Goal: Task Accomplishment & Management: Complete application form

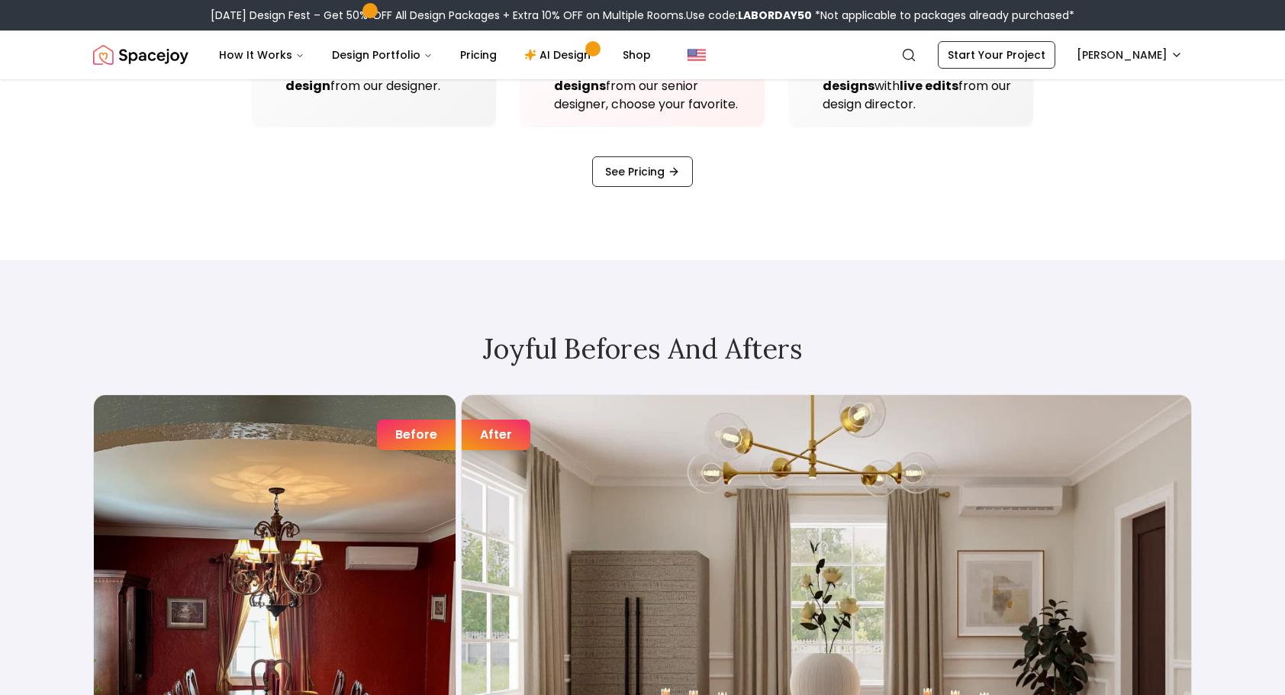
scroll to position [2518, 0]
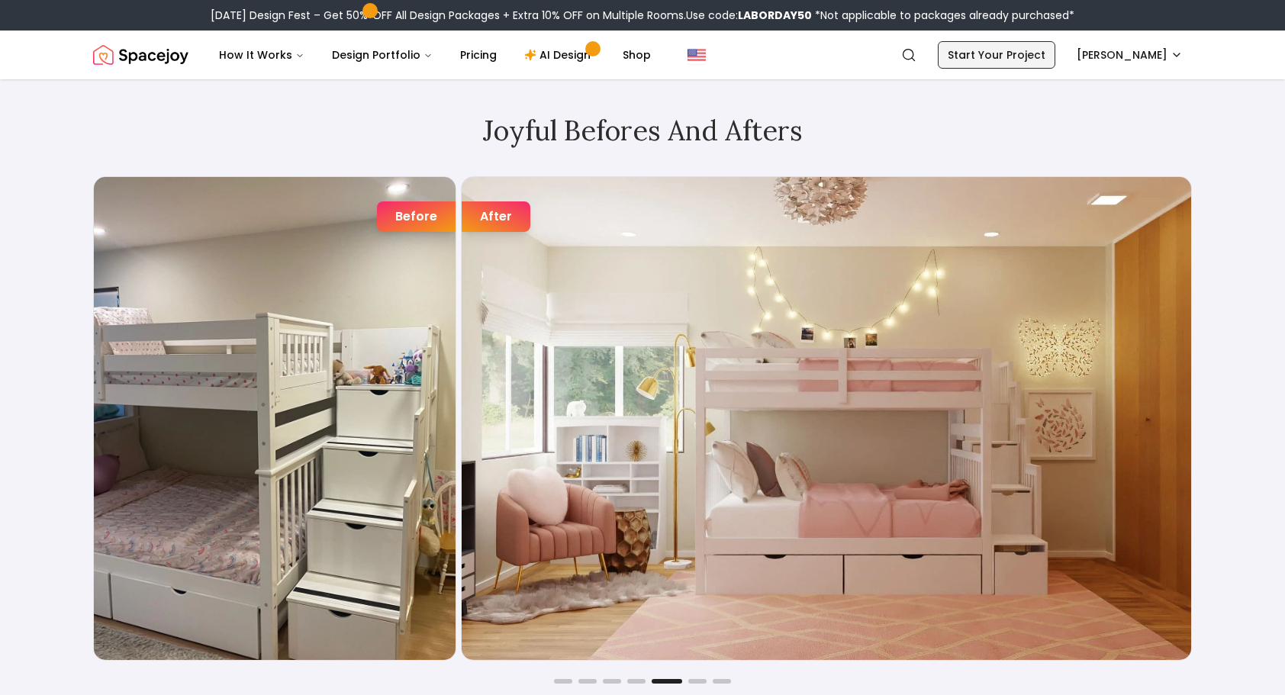
click at [1025, 66] on link "Start Your Project" at bounding box center [996, 54] width 117 height 27
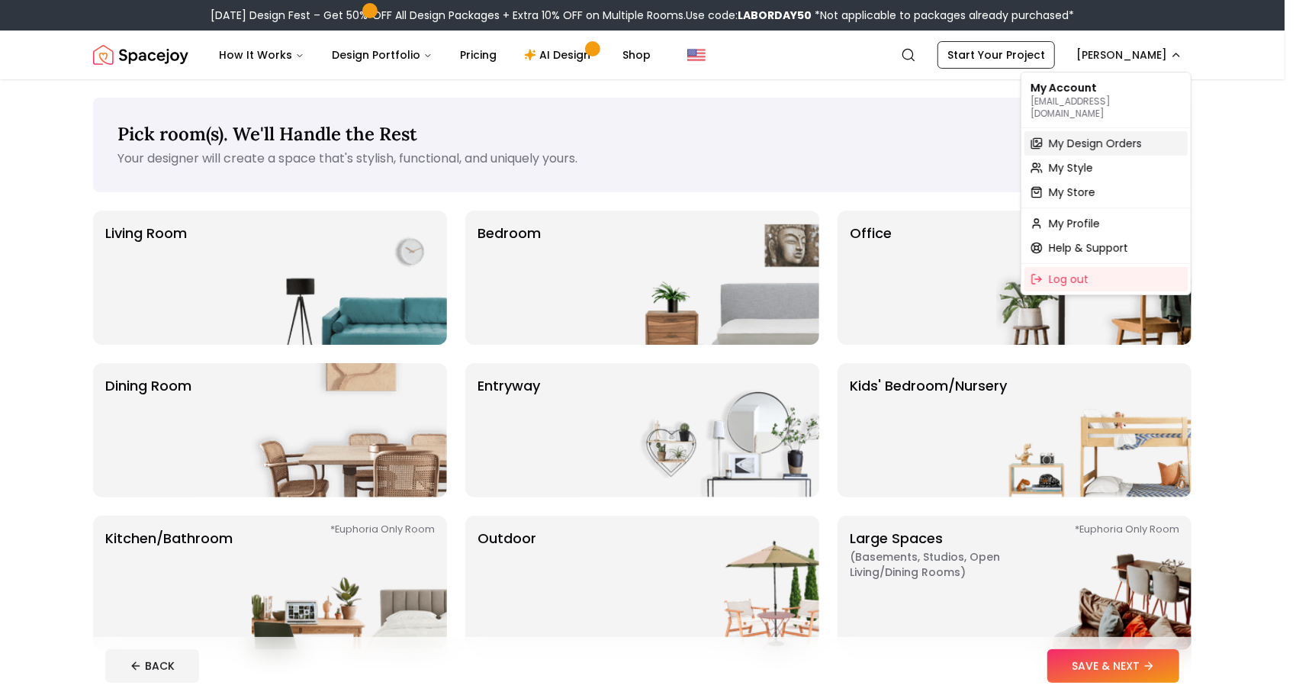
click at [1099, 136] on span "My Design Orders" at bounding box center [1095, 143] width 93 height 15
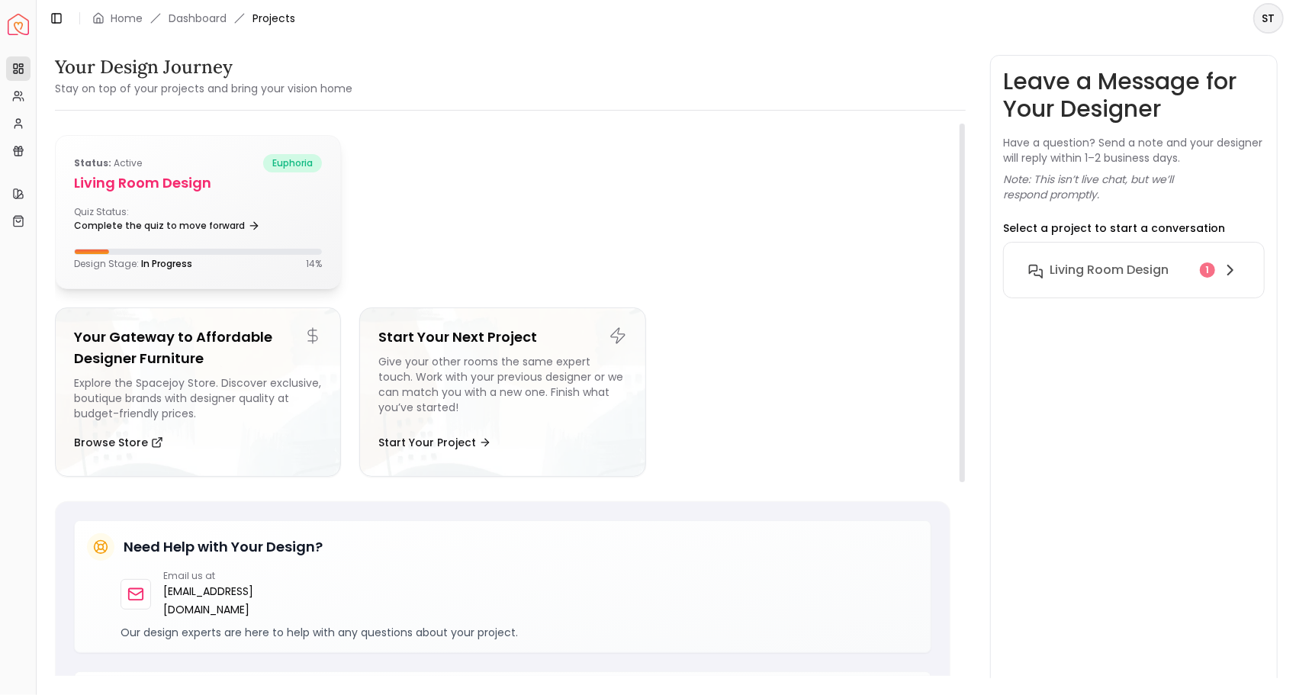
click at [164, 169] on div "Status: active euphoria" at bounding box center [198, 163] width 248 height 18
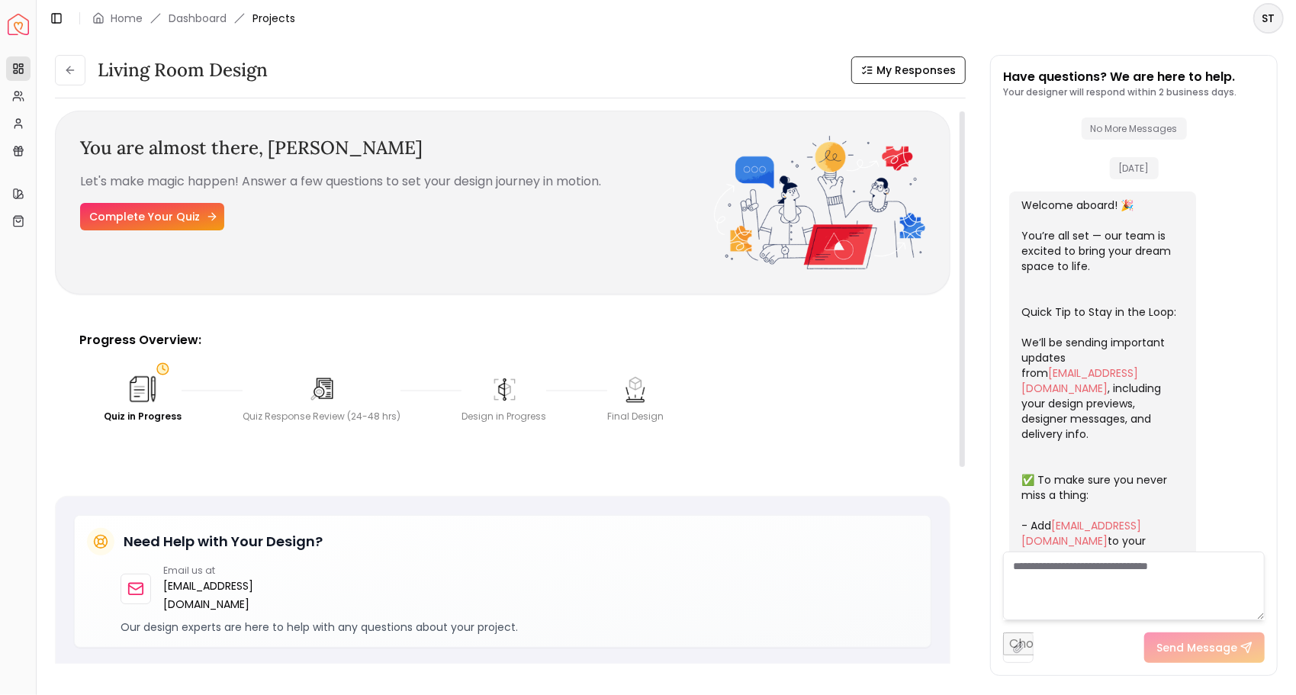
click at [133, 215] on link "Complete Your Quiz" at bounding box center [152, 216] width 144 height 27
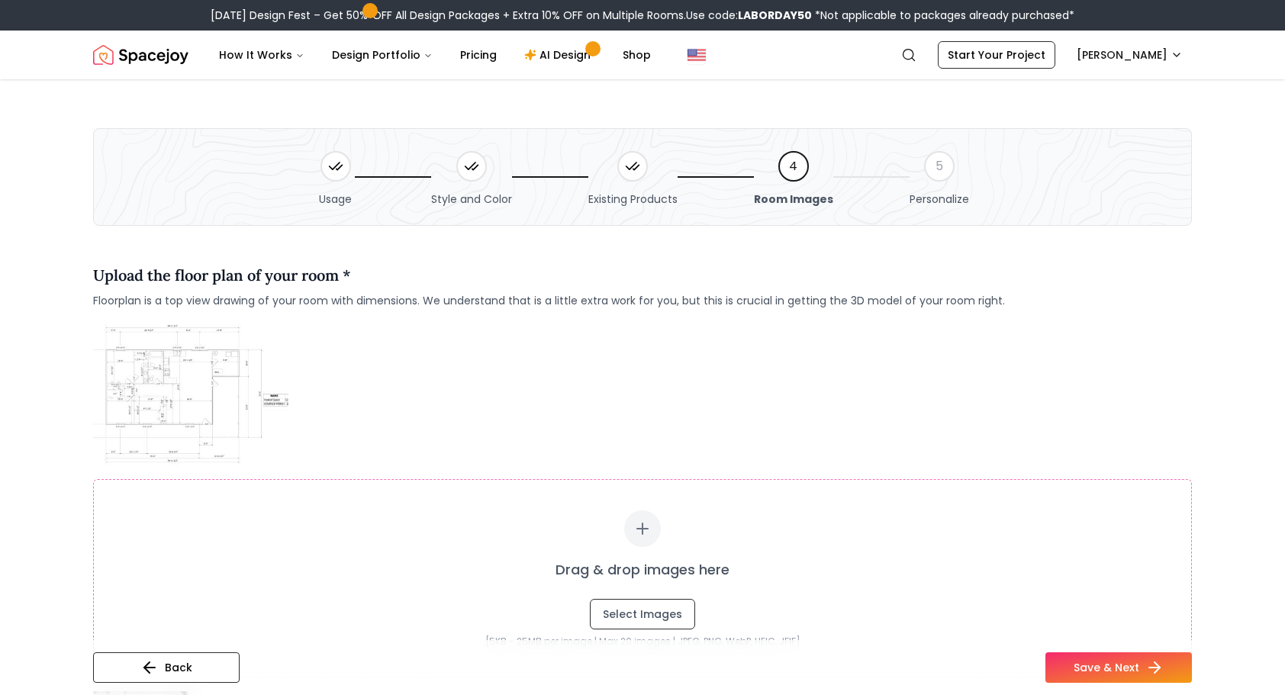
click at [475, 163] on icon at bounding box center [470, 166] width 10 height 7
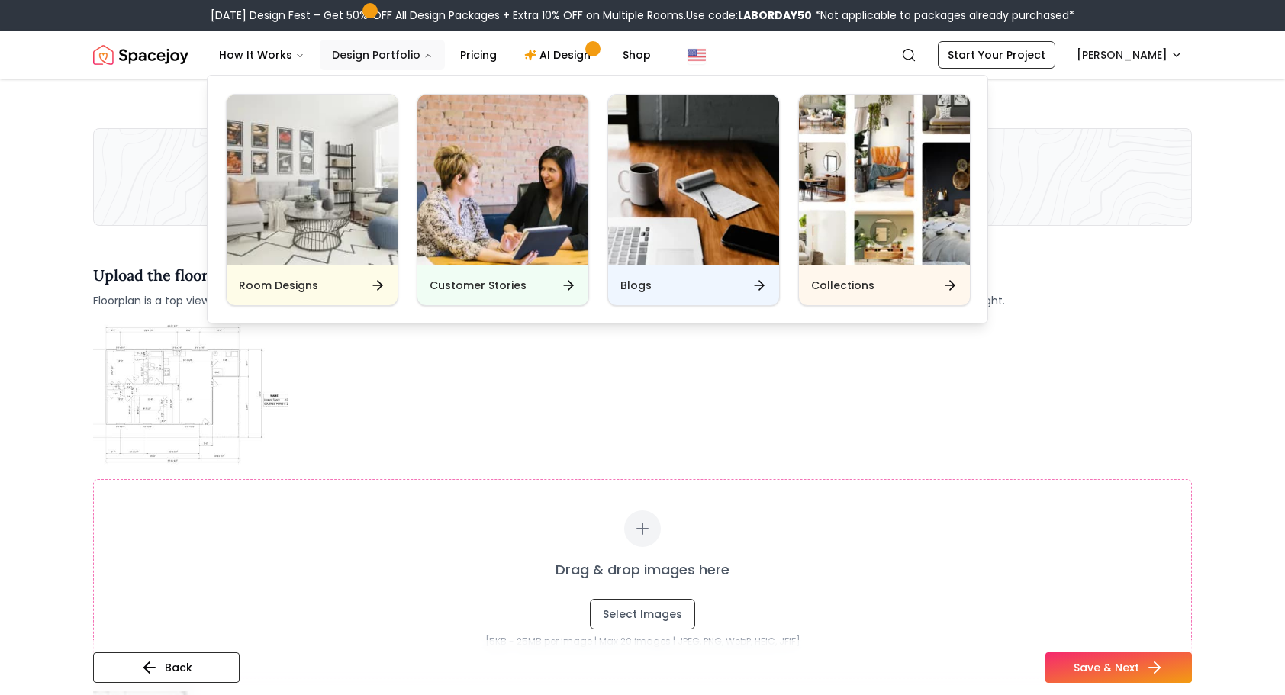
click at [423, 52] on icon "Main" at bounding box center [427, 55] width 9 height 9
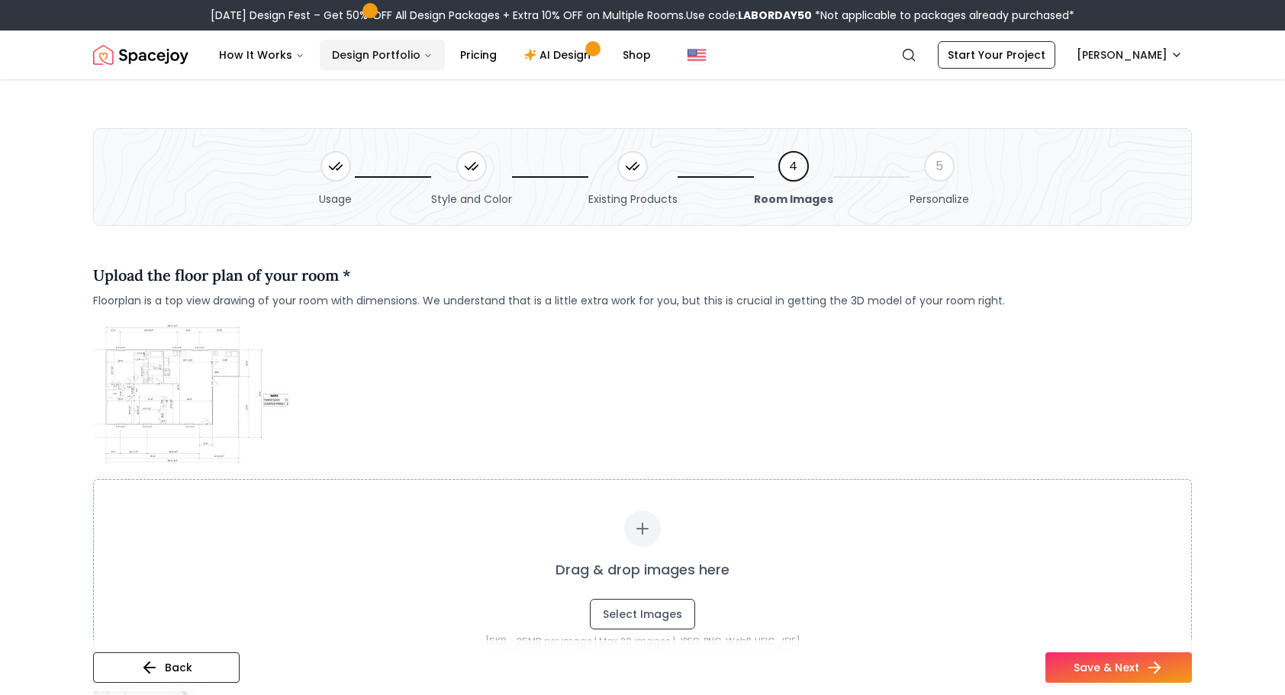
click at [423, 53] on icon "Main" at bounding box center [427, 55] width 9 height 9
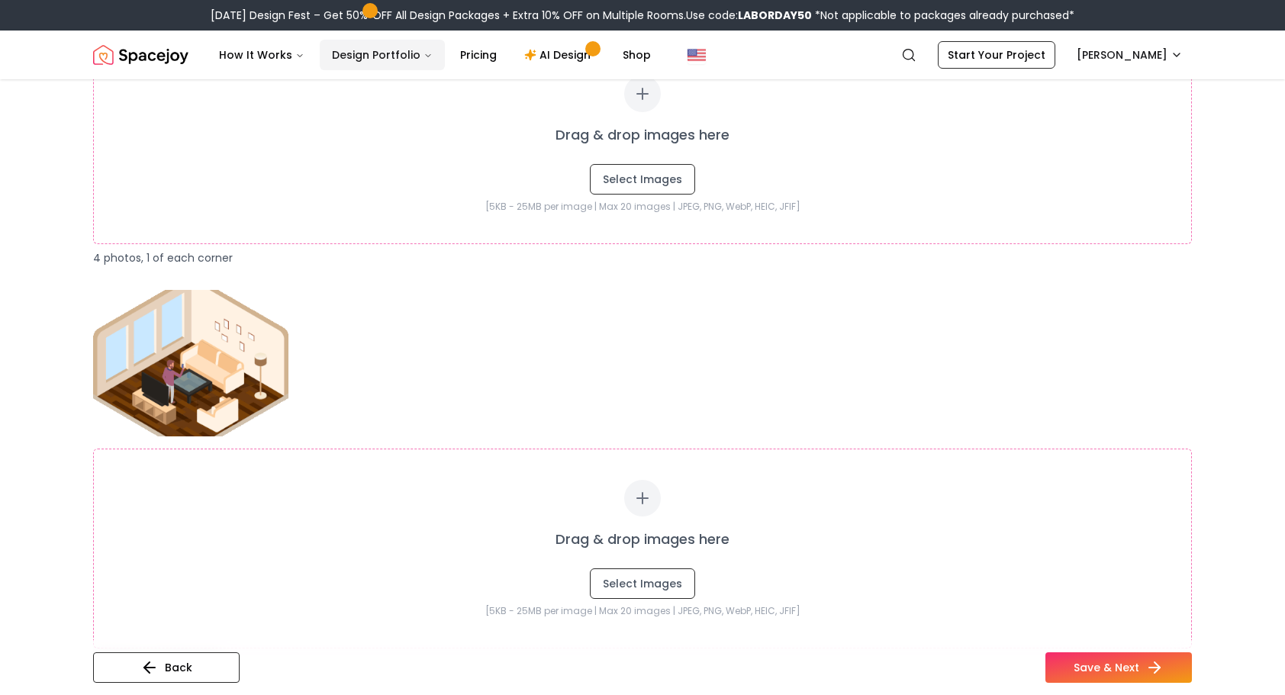
scroll to position [2289, 0]
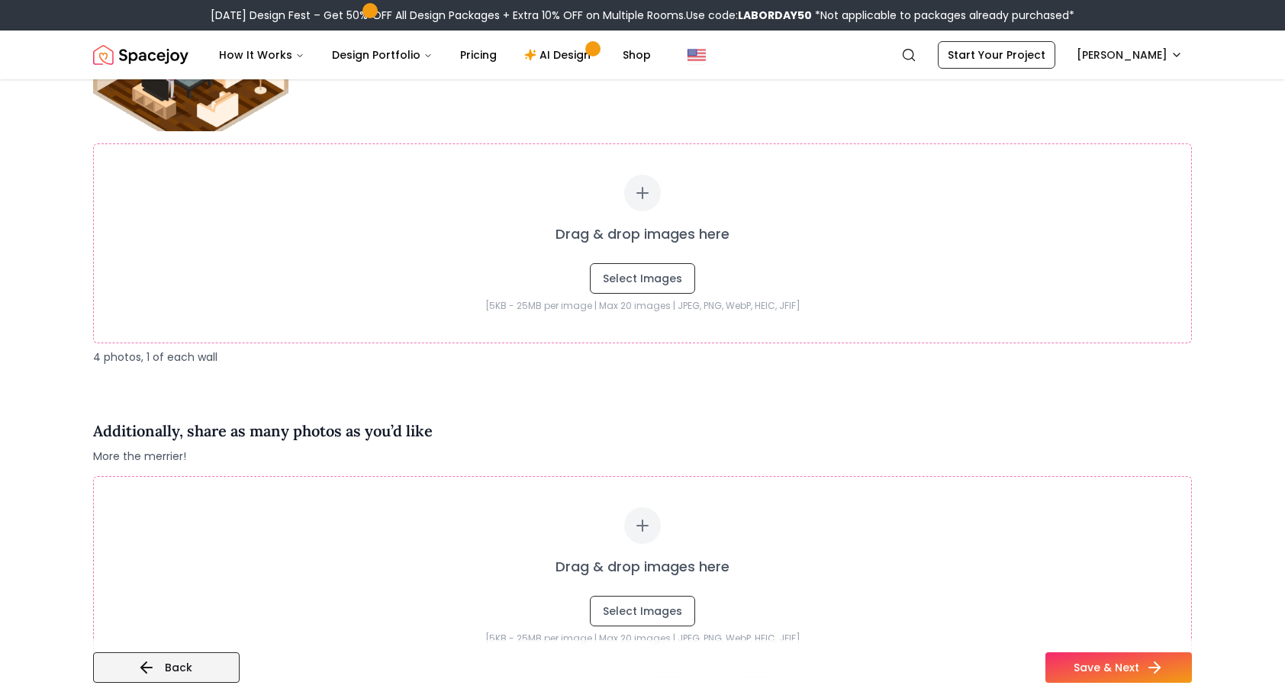
click at [200, 667] on button "Back" at bounding box center [166, 667] width 146 height 31
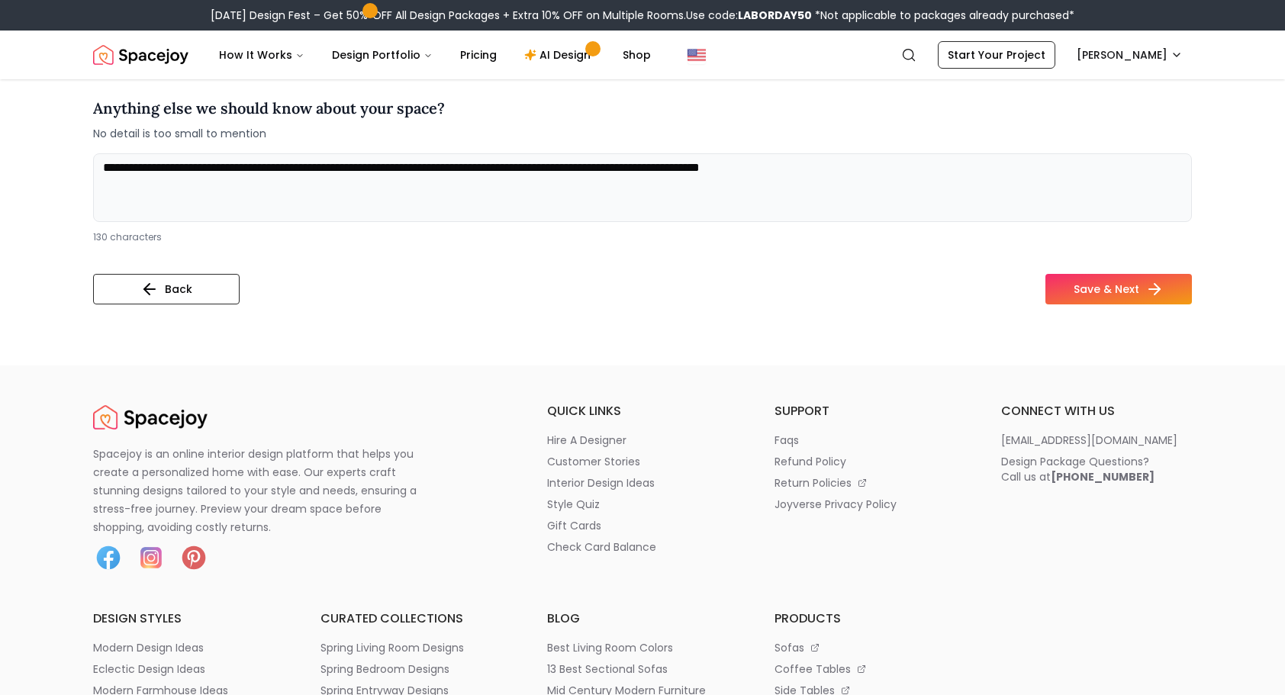
scroll to position [346, 0]
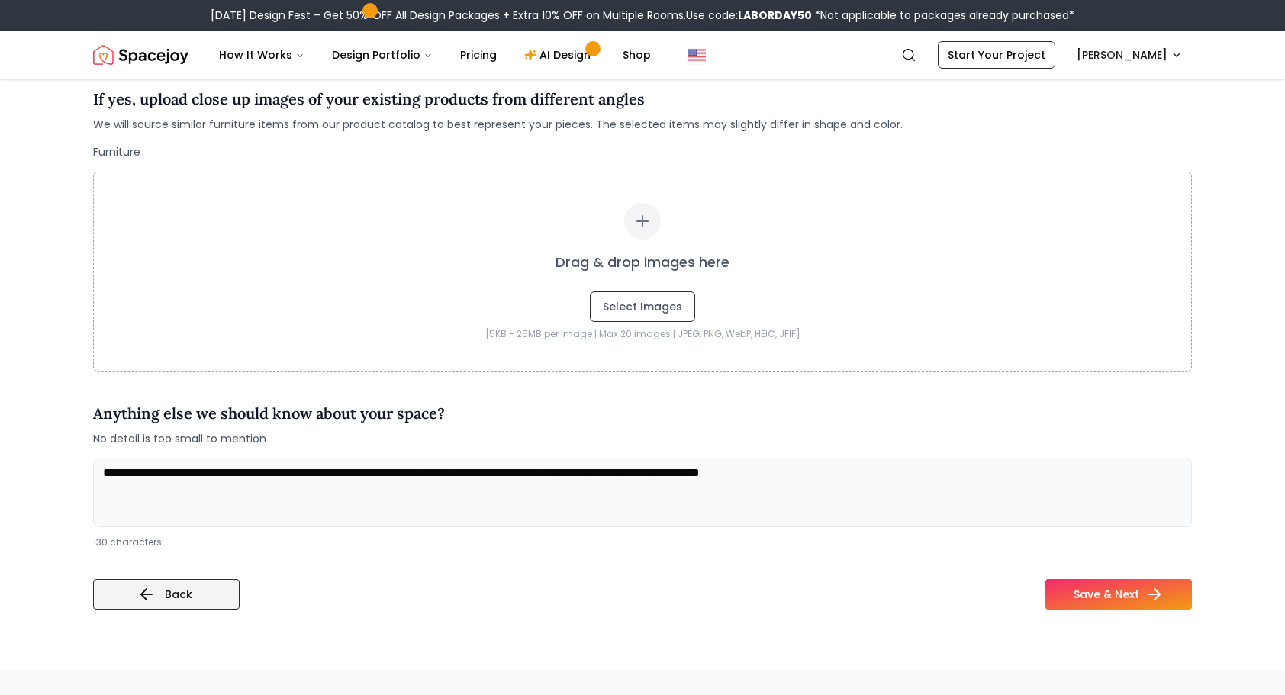
click at [133, 584] on button "Back" at bounding box center [166, 594] width 146 height 31
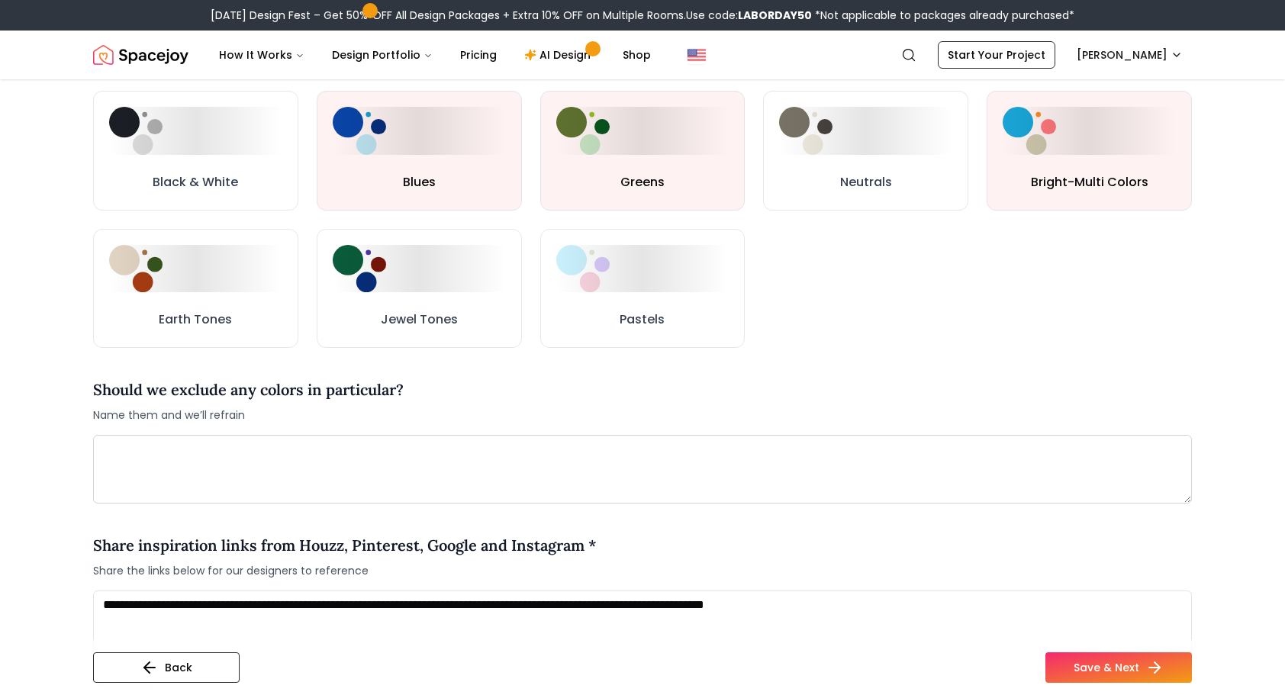
scroll to position [916, 0]
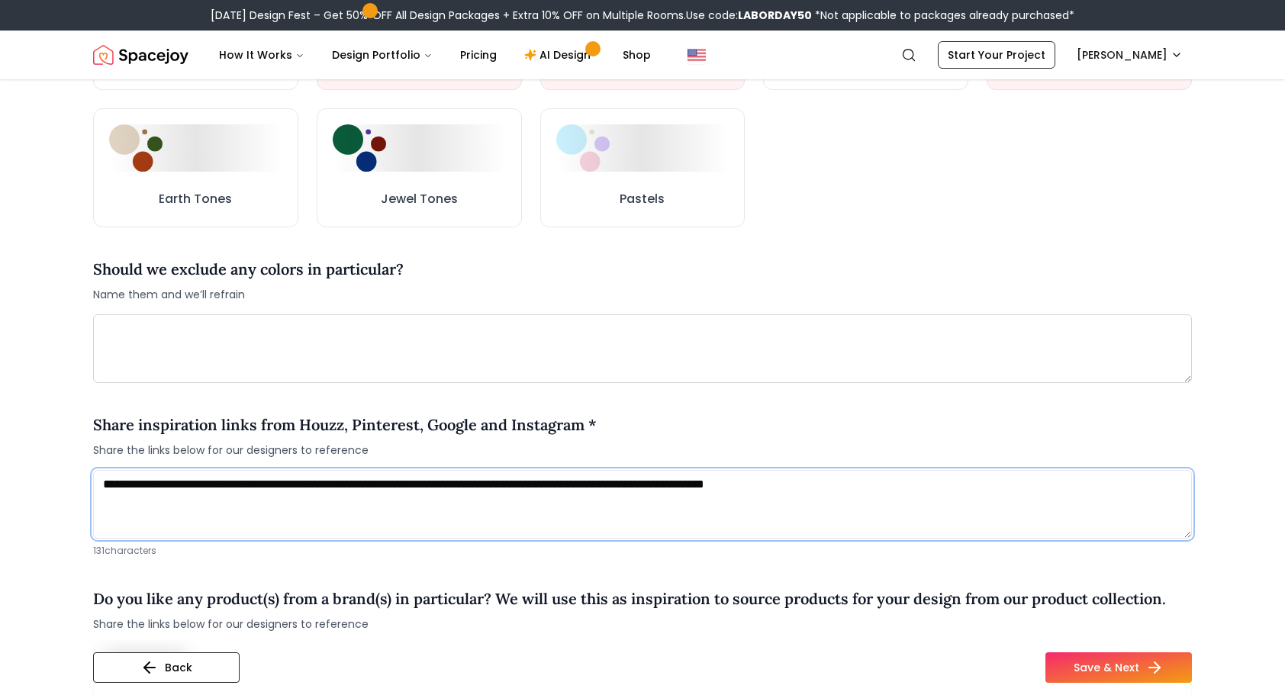
drag, startPoint x: 150, startPoint y: 466, endPoint x: 562, endPoint y: 481, distance: 412.3
click at [562, 481] on textarea "**********" at bounding box center [642, 504] width 1099 height 69
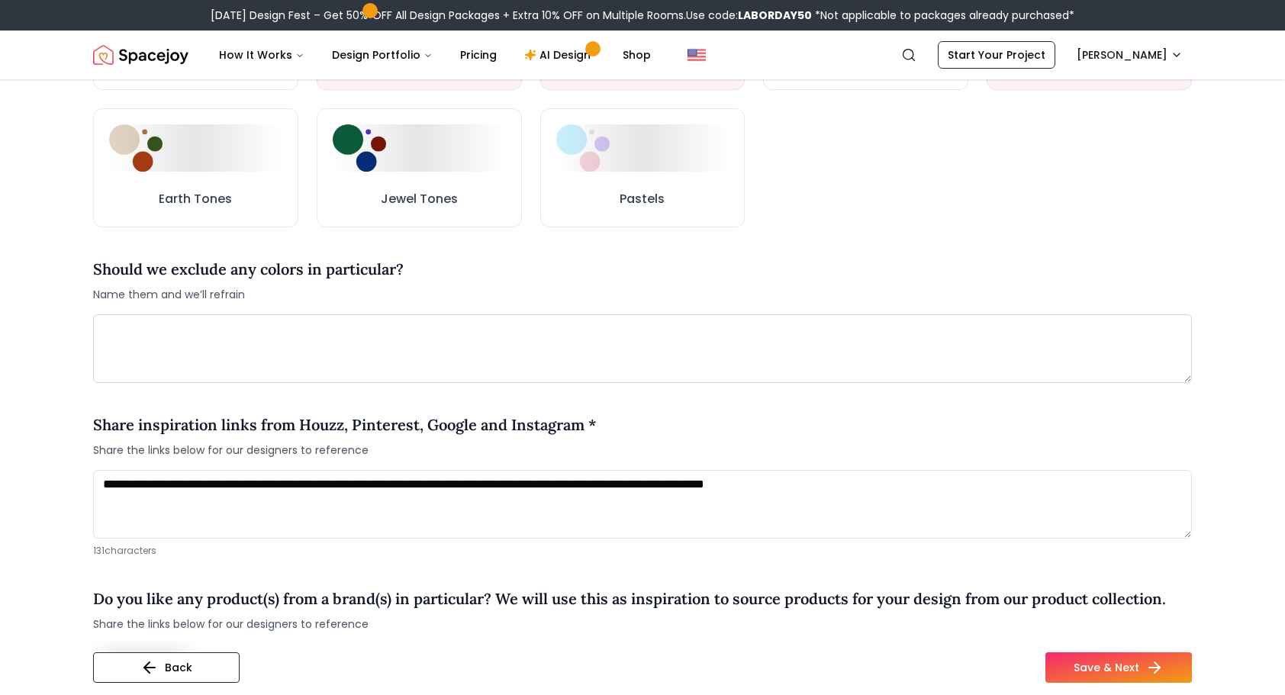
click at [1223, 340] on div "**********" at bounding box center [642, 8] width 1172 height 1689
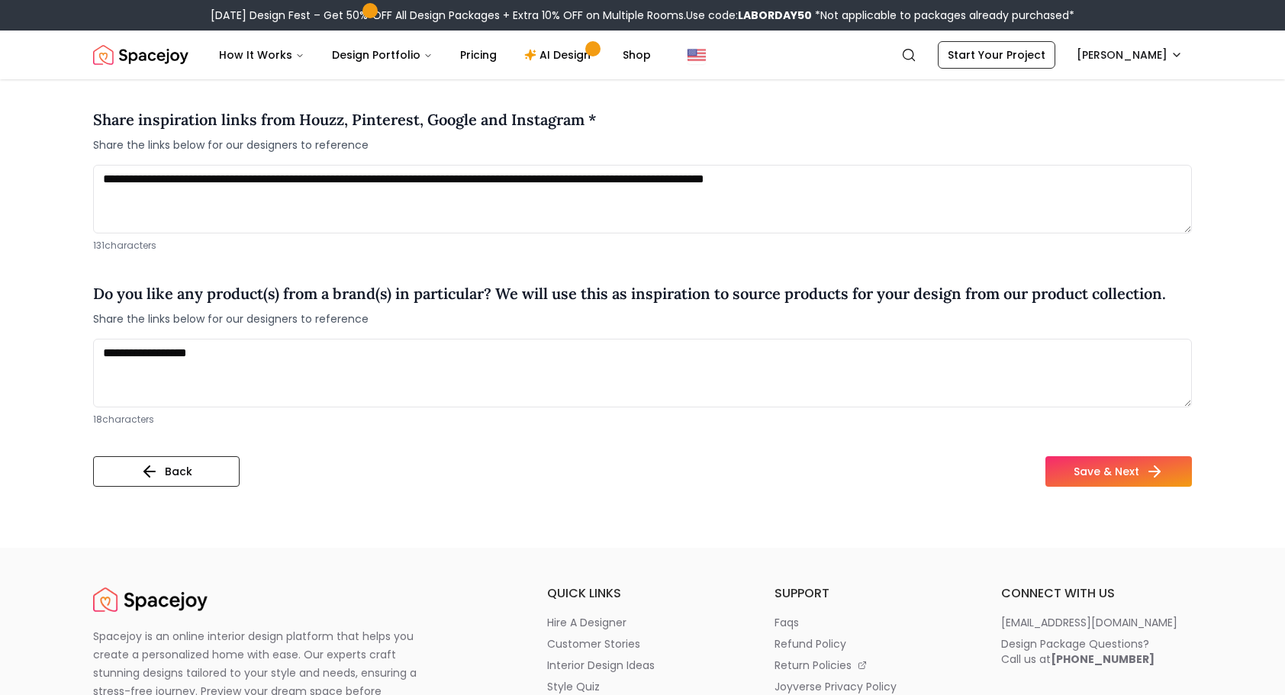
scroll to position [1450, 0]
